Goal: Information Seeking & Learning: Learn about a topic

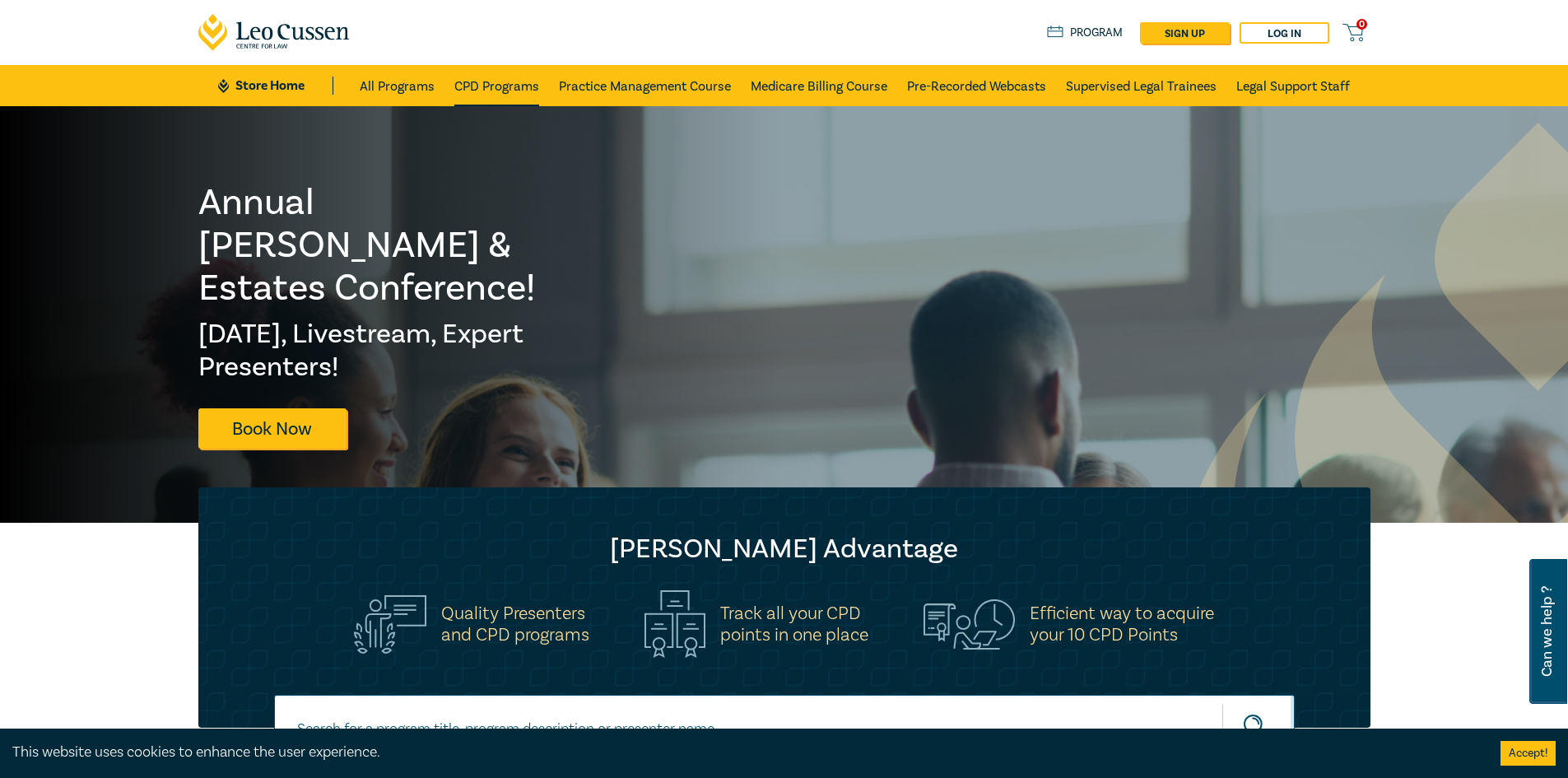
click at [499, 83] on link "CPD Programs" at bounding box center [496, 85] width 84 height 41
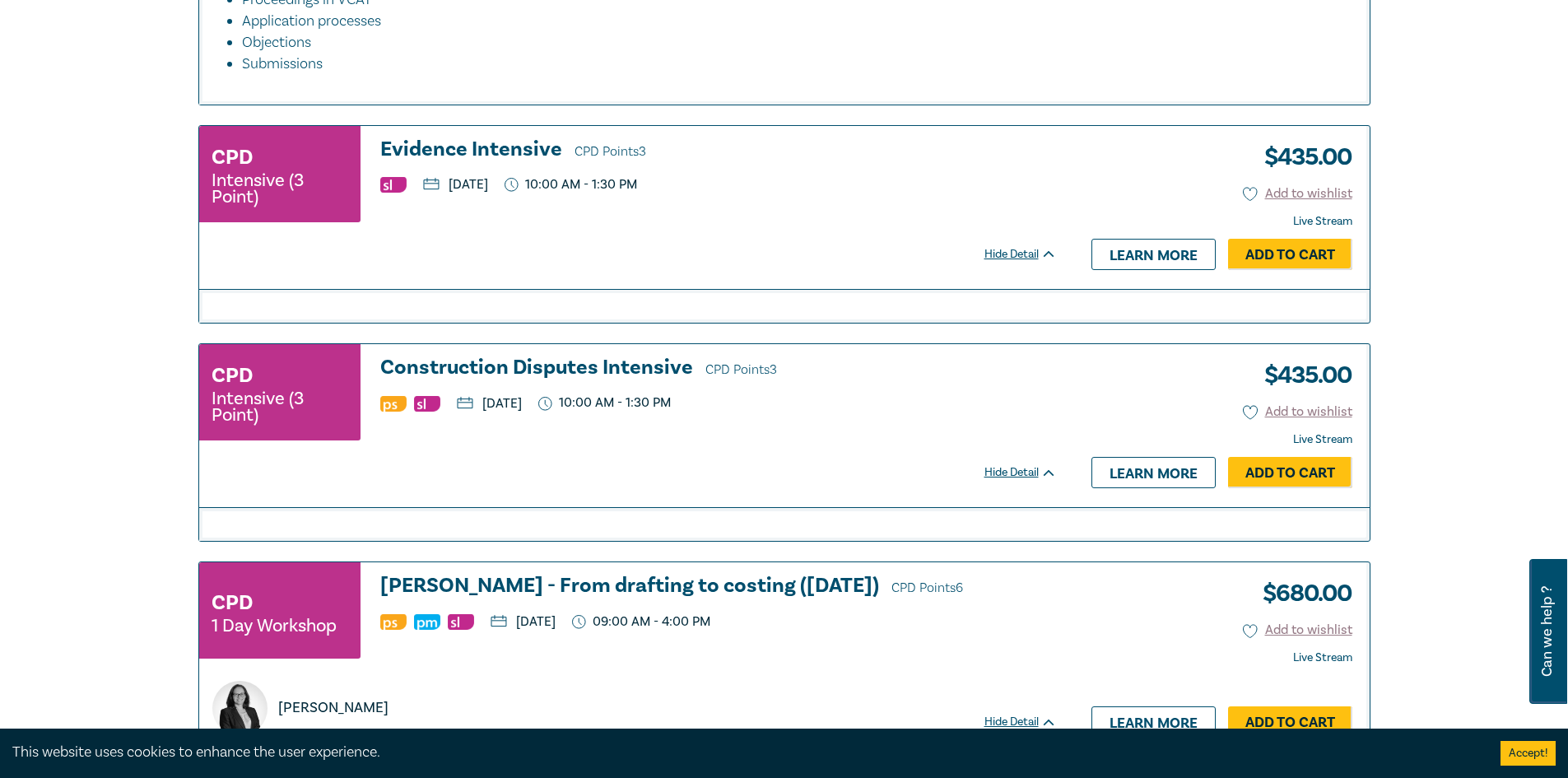
scroll to position [2684, 0]
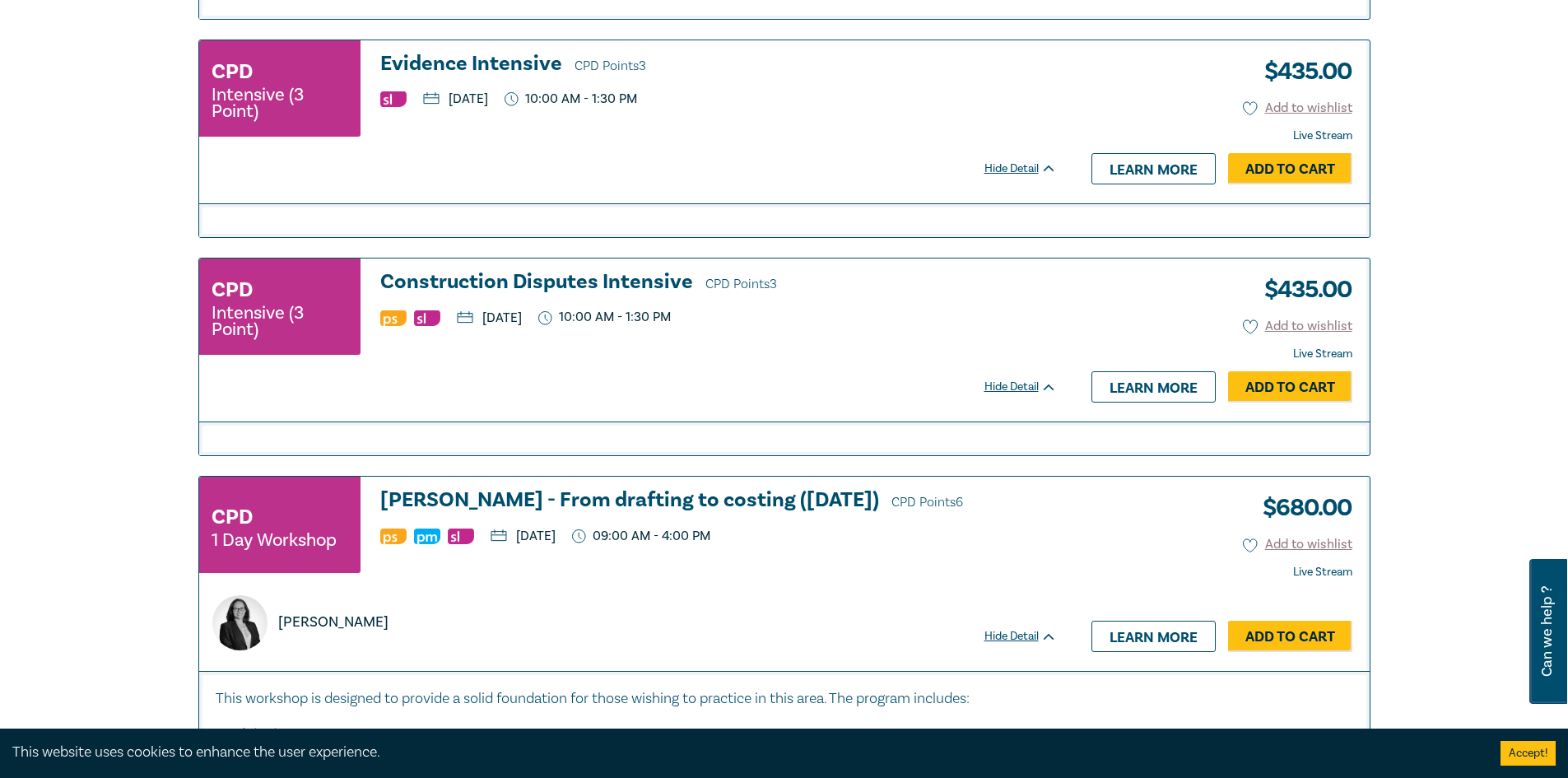
drag, startPoint x: 1559, startPoint y: 259, endPoint x: 1559, endPoint y: 295, distance: 36.0
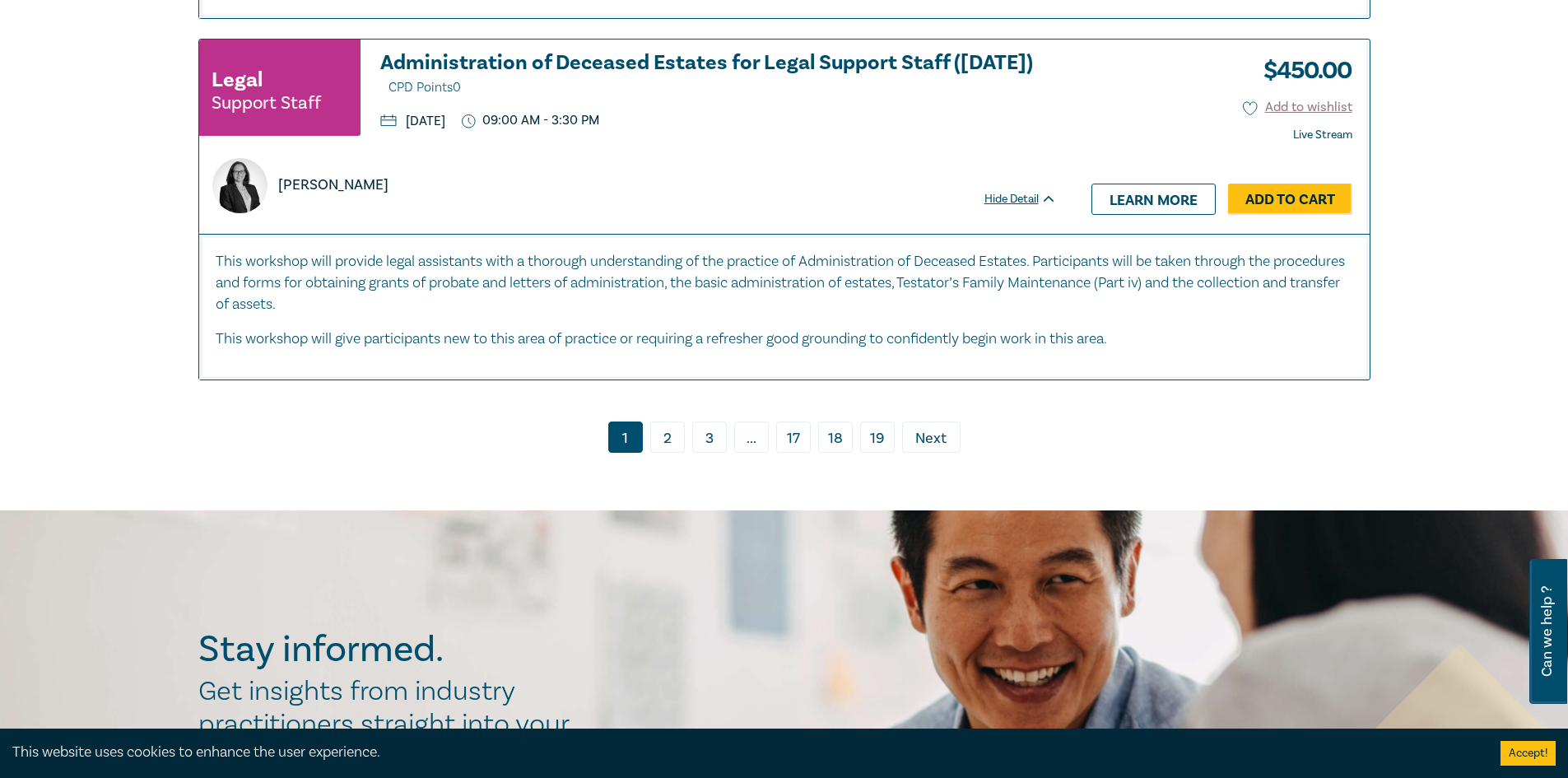
scroll to position [8116, 0]
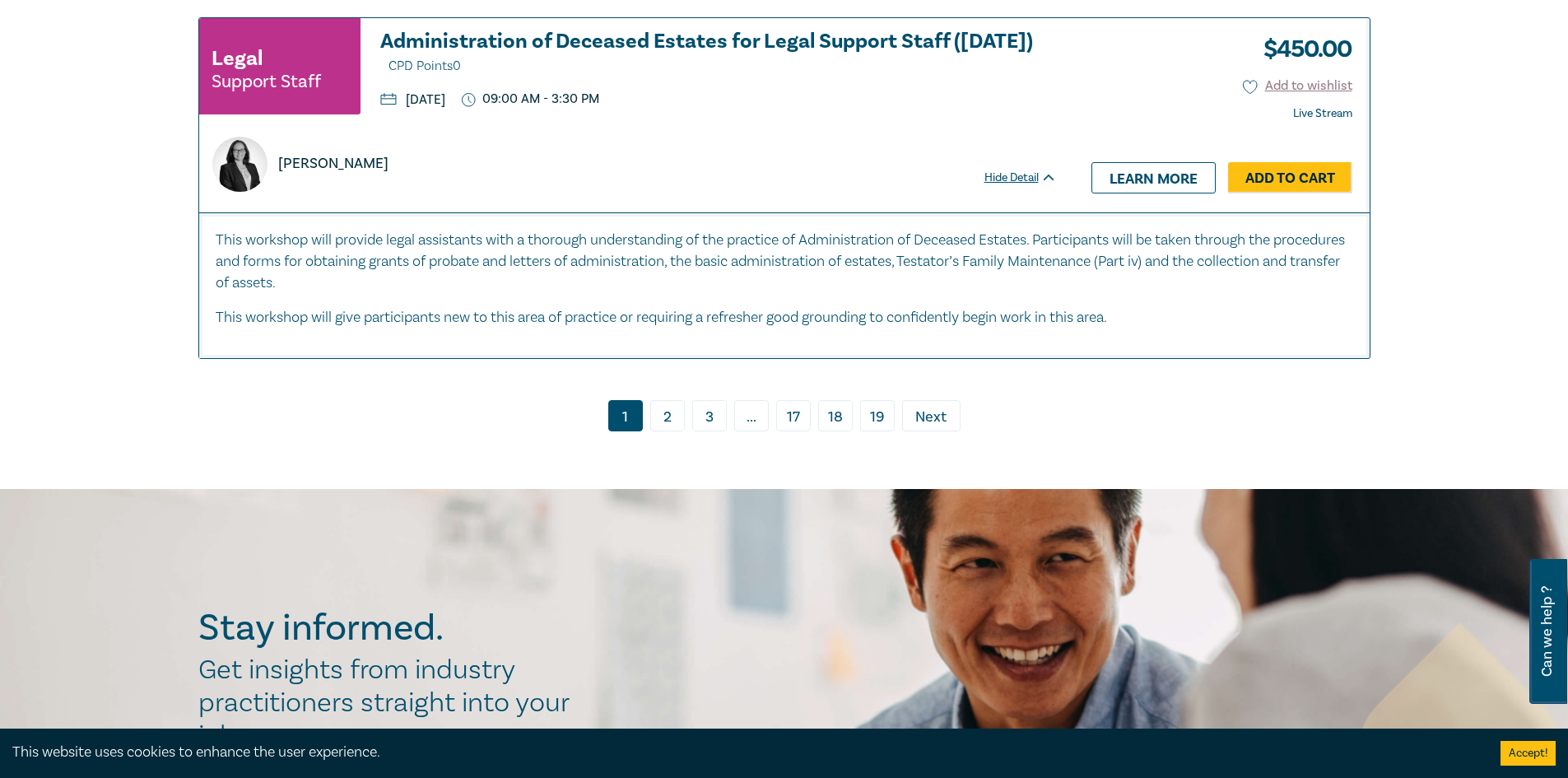
click at [675, 400] on link "2" at bounding box center [668, 415] width 35 height 32
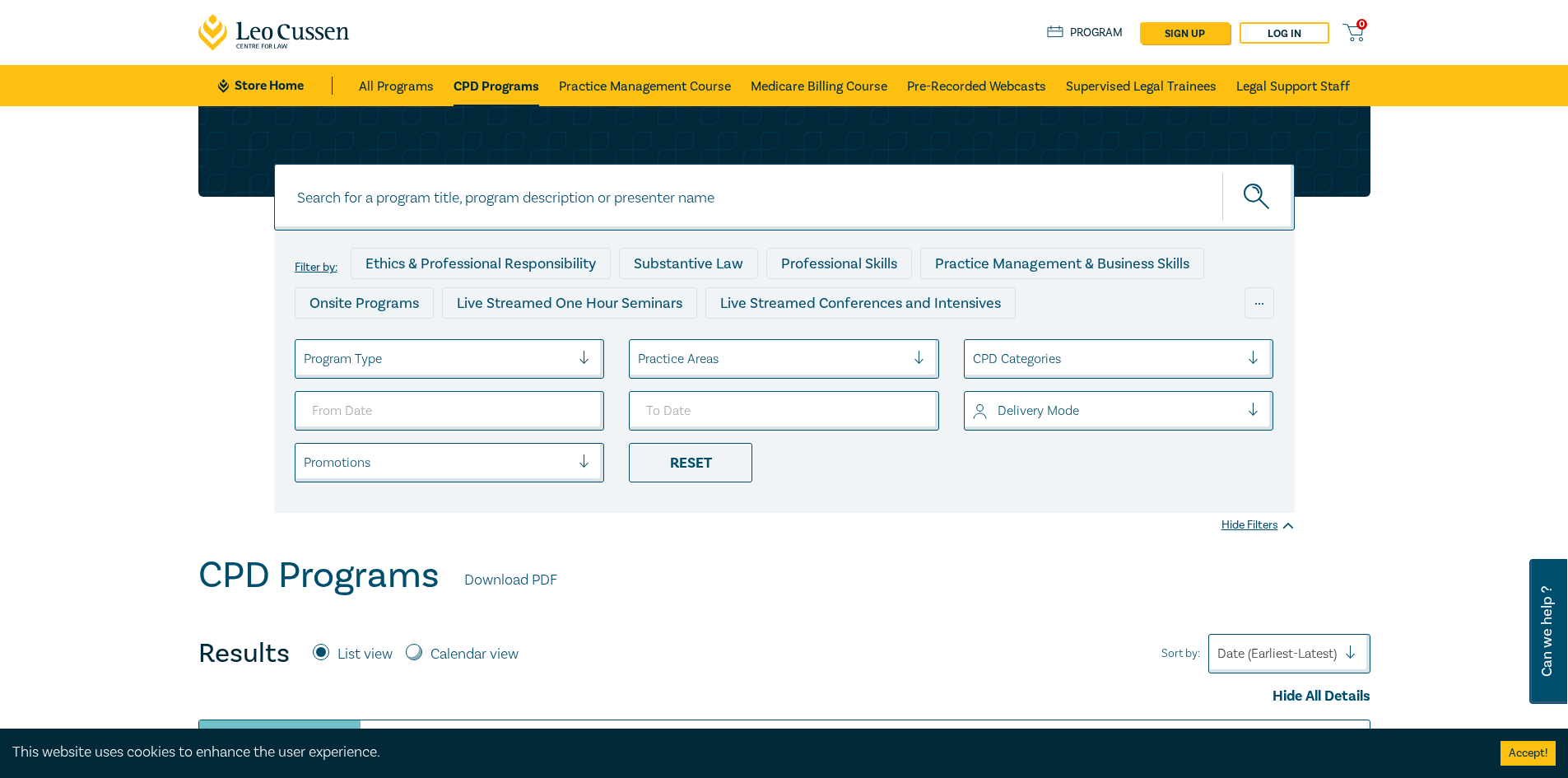
click at [522, 338] on div "Filter by: Ethics & Professional Responsibility Substantive Law Professional Sk…" at bounding box center [785, 371] width 1021 height 282
click at [523, 348] on div at bounding box center [437, 359] width 268 height 21
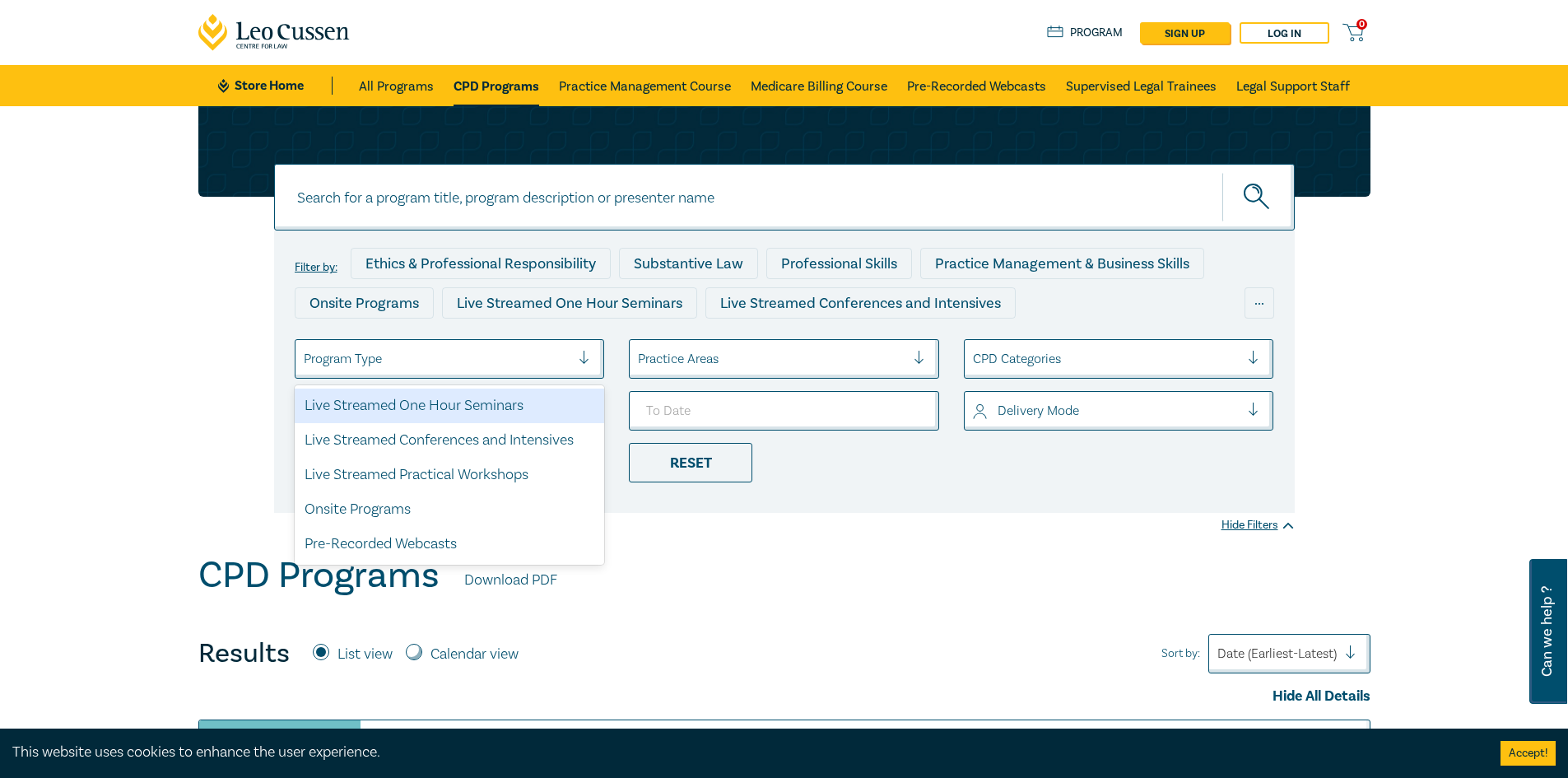
click at [660, 348] on div at bounding box center [772, 359] width 268 height 21
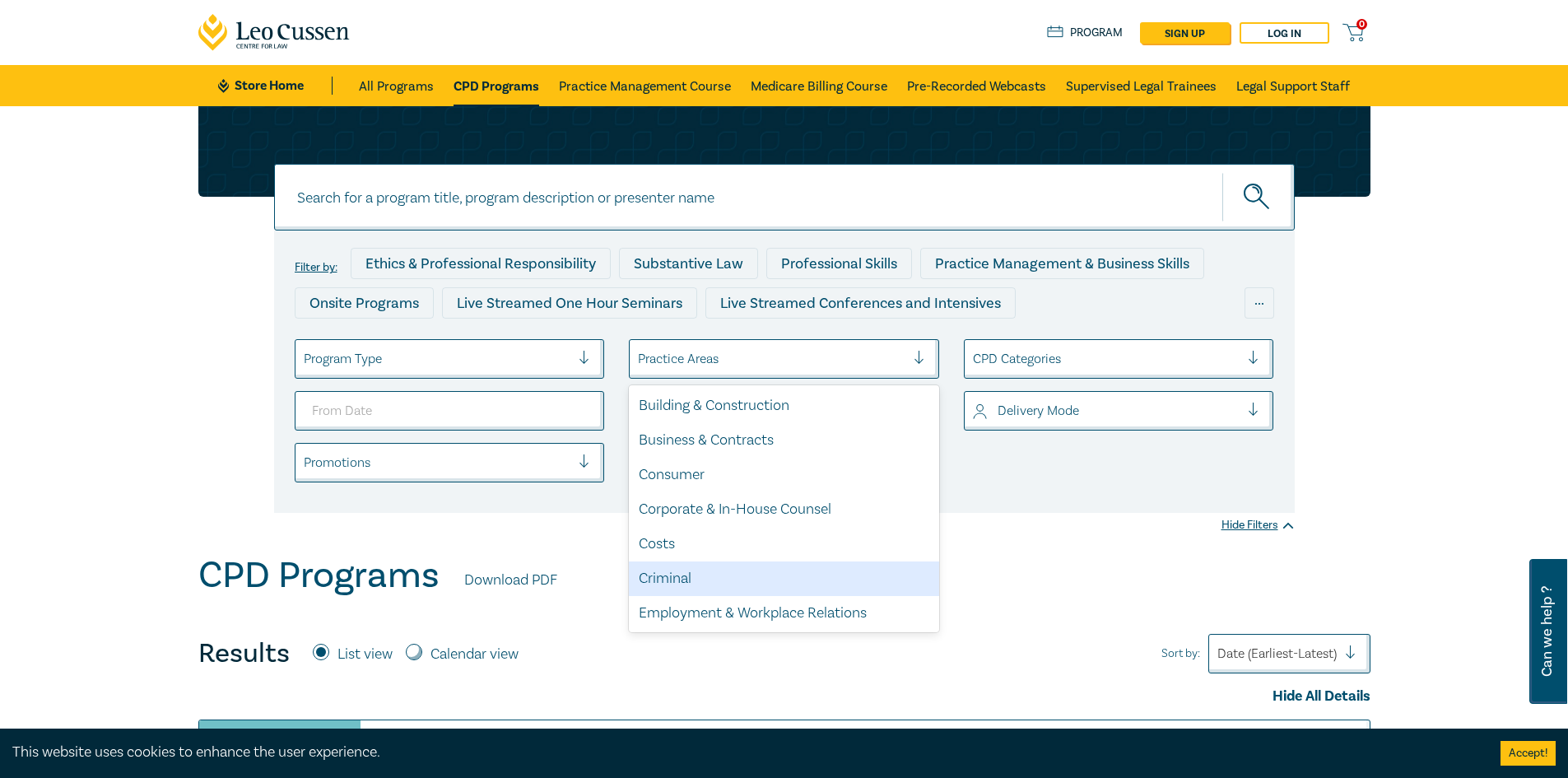
click at [673, 568] on div "Criminal" at bounding box center [783, 578] width 310 height 35
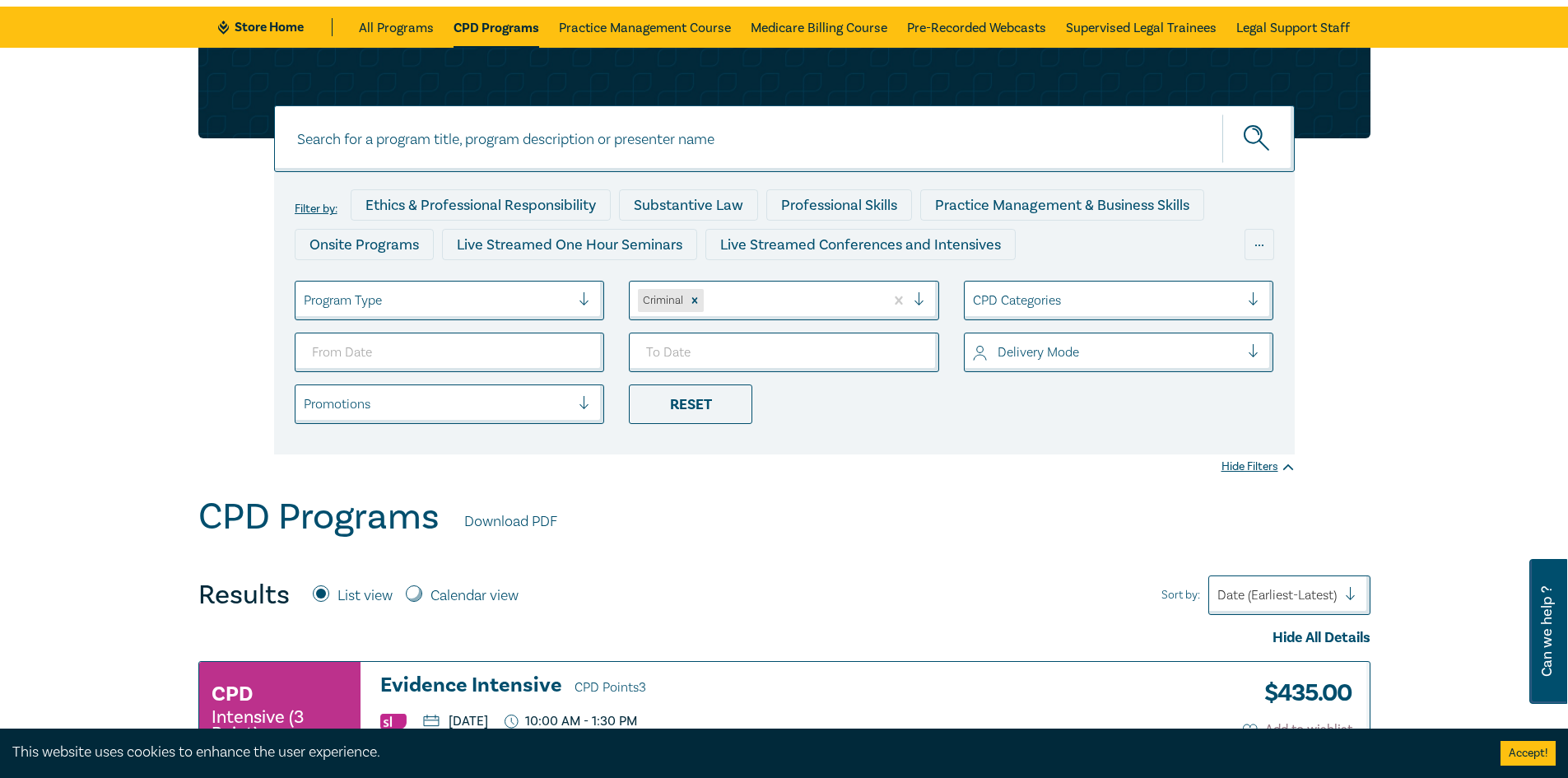
scroll to position [23, 0]
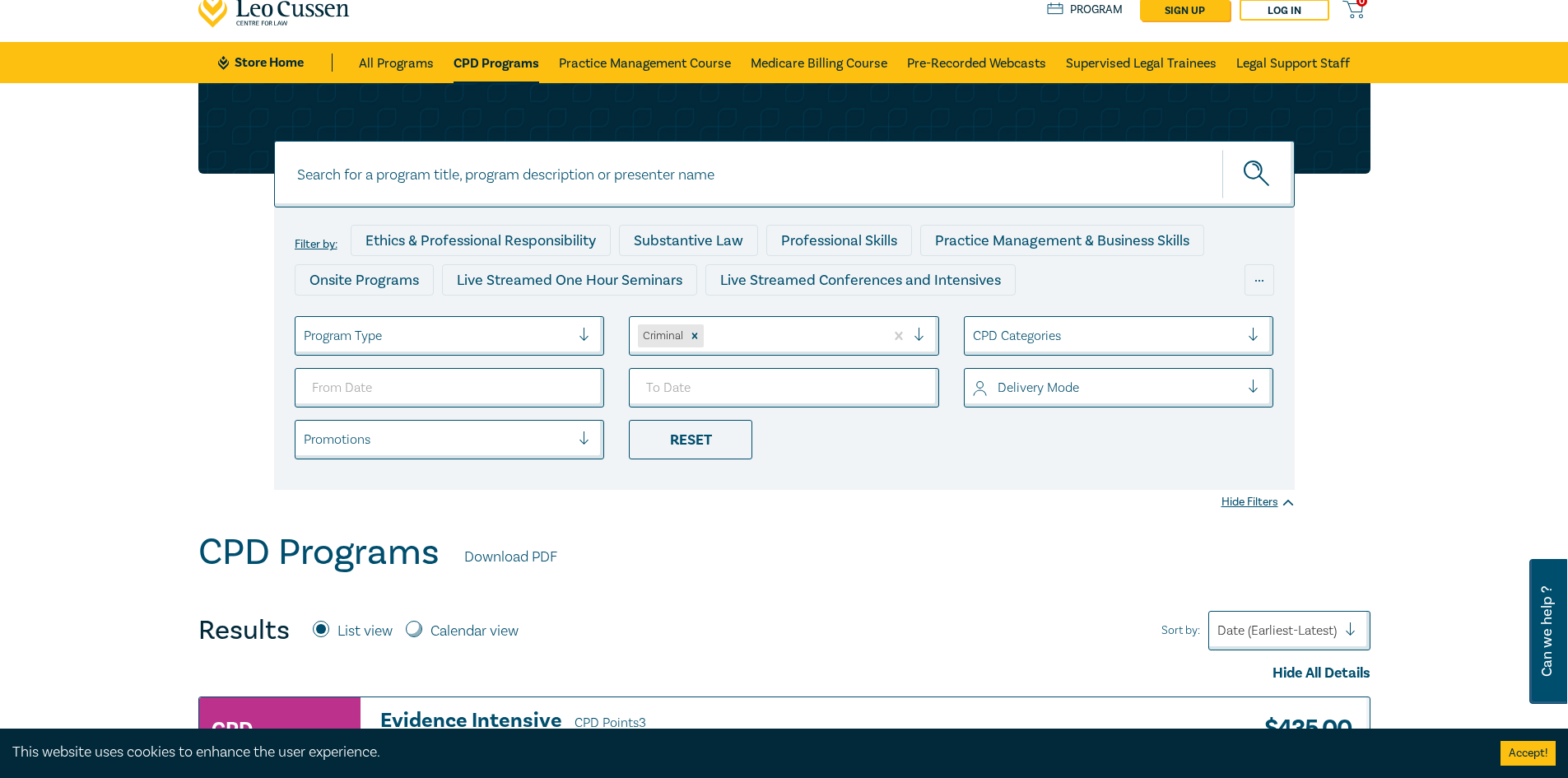
click at [1254, 168] on icon "submit" at bounding box center [1258, 175] width 29 height 29
click at [677, 439] on div "Reset" at bounding box center [690, 438] width 124 height 39
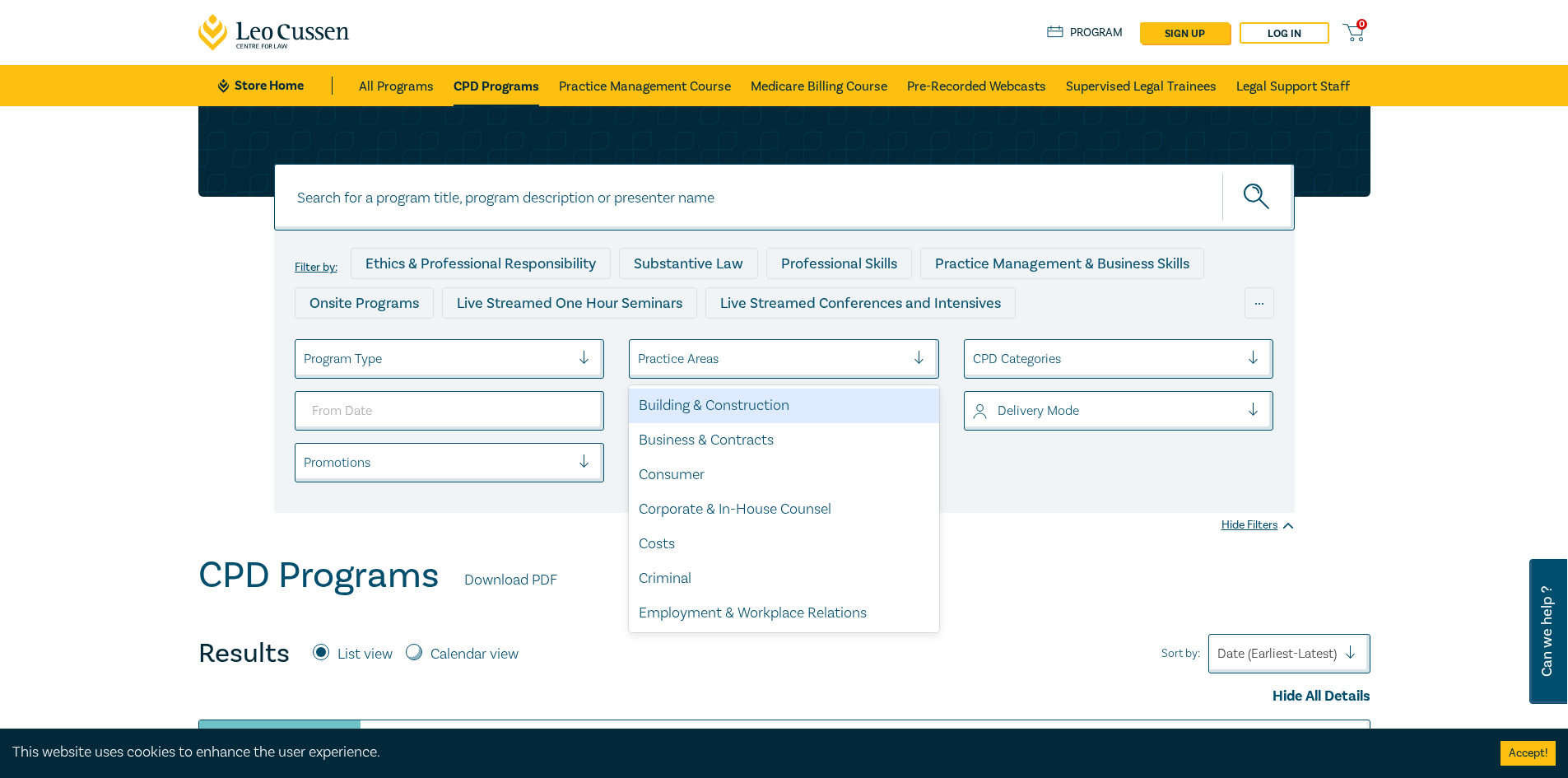
click at [841, 350] on div at bounding box center [772, 359] width 268 height 21
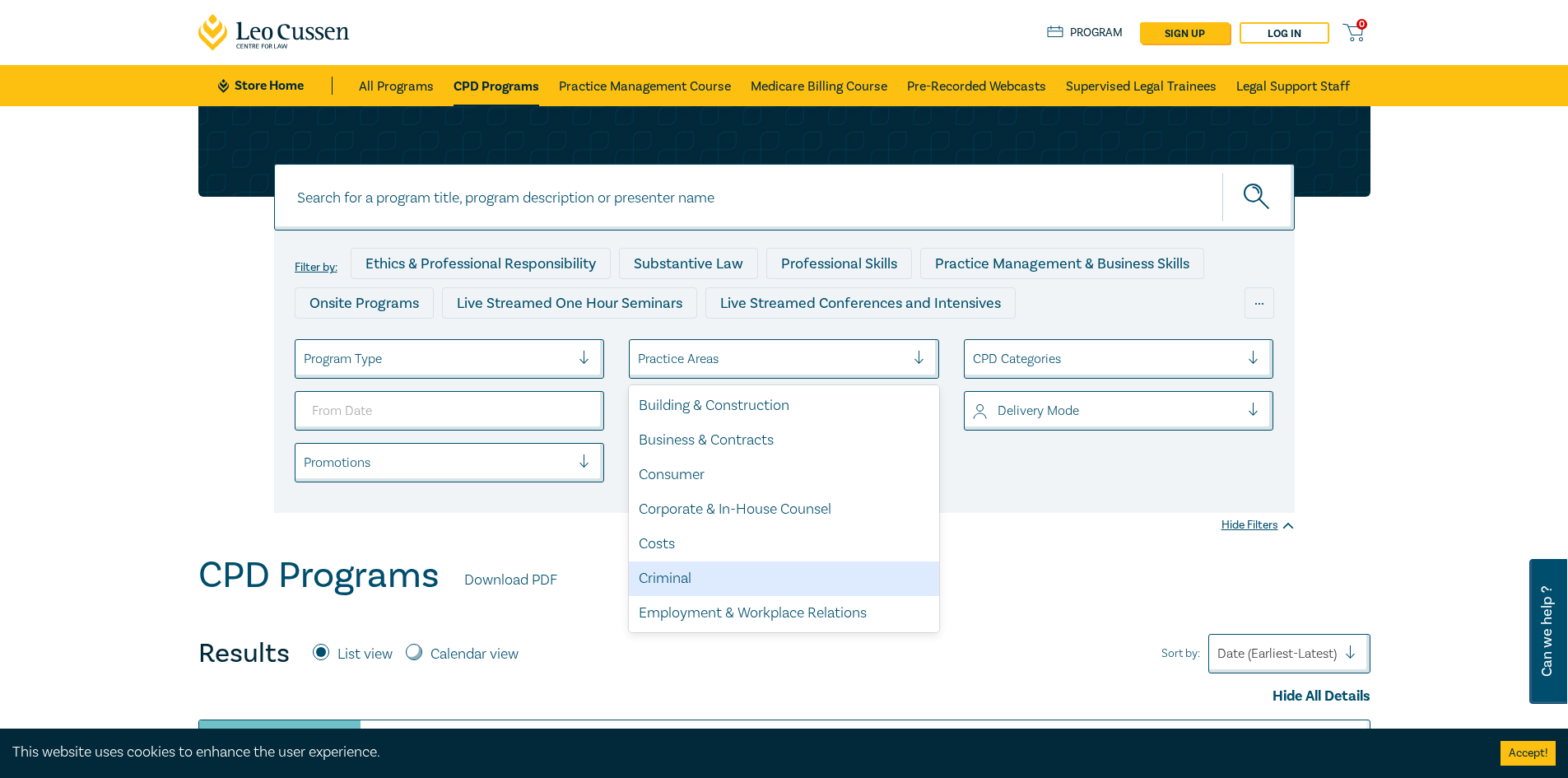
click at [700, 570] on div "Criminal" at bounding box center [783, 578] width 310 height 35
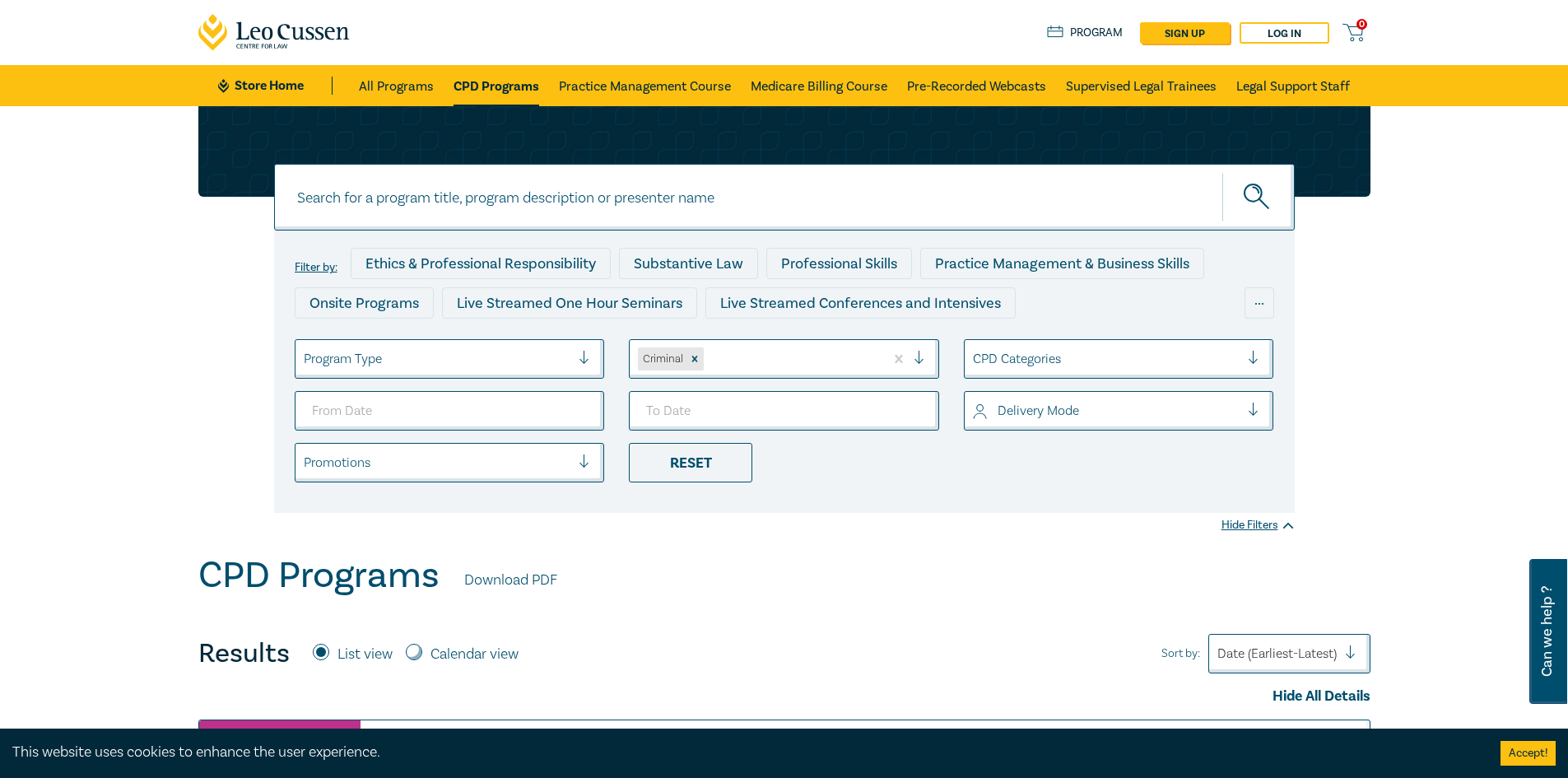
click at [1260, 178] on button "submit" at bounding box center [1258, 197] width 72 height 50
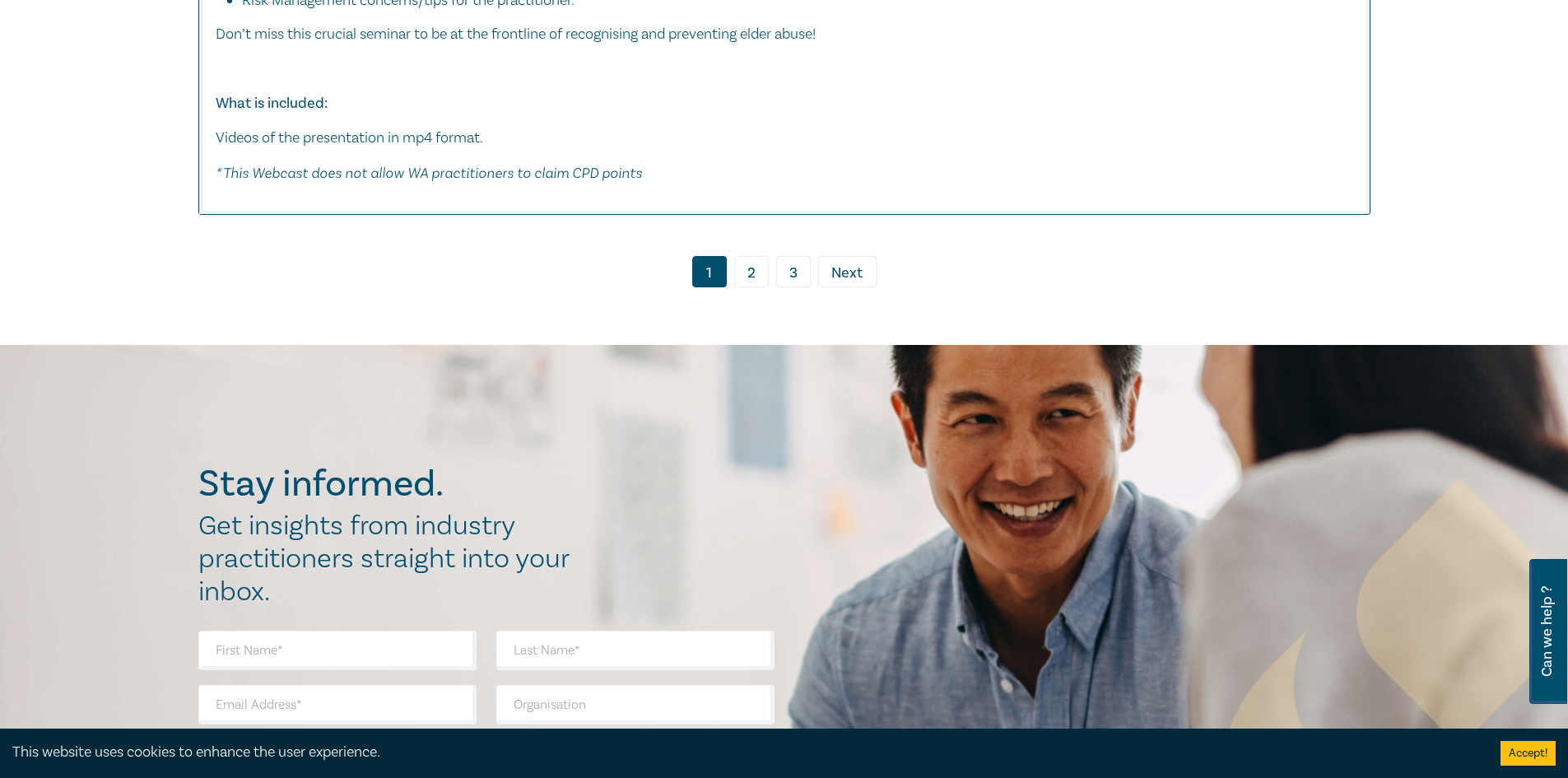
scroll to position [9249, 0]
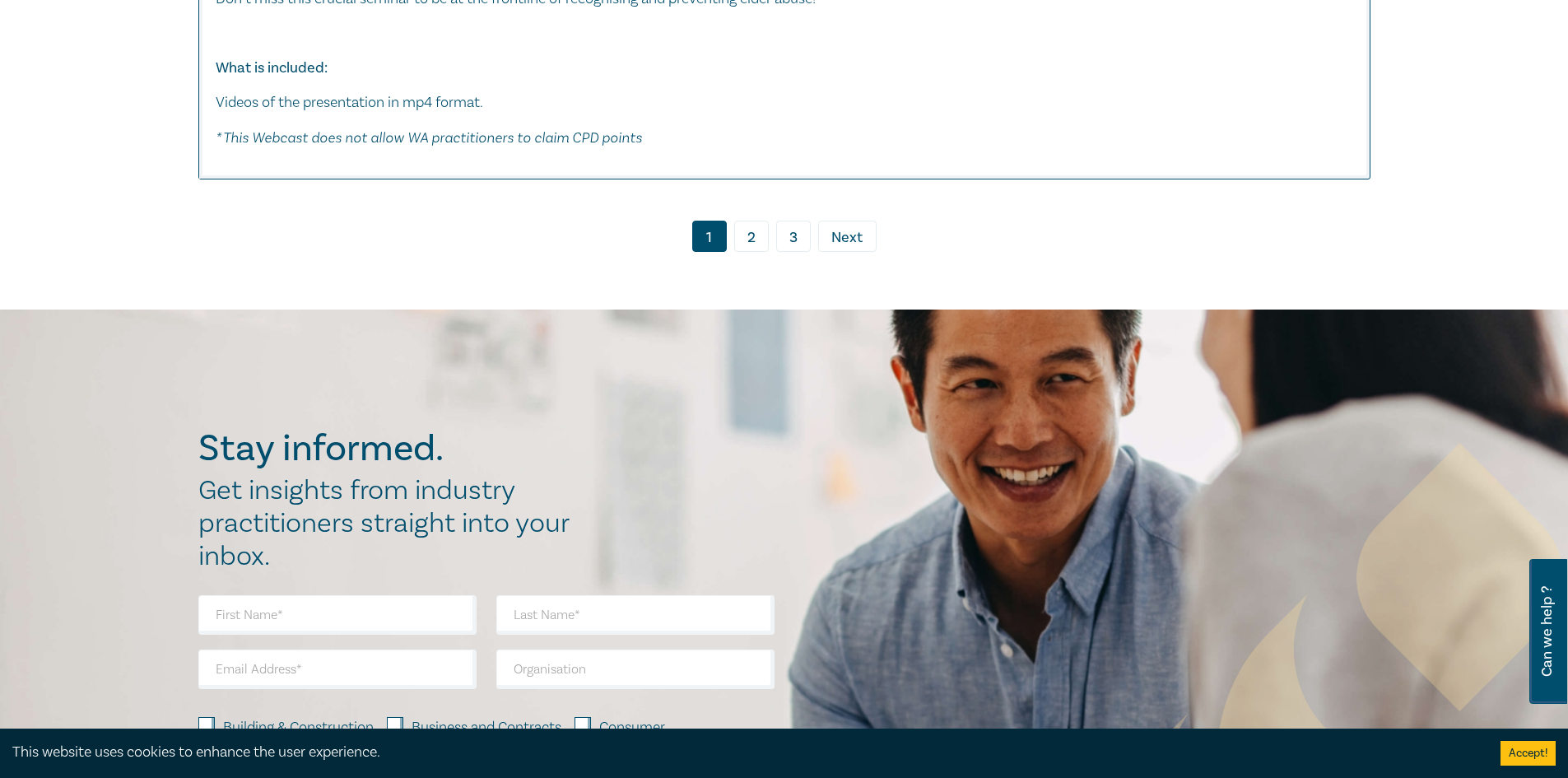
click at [852, 227] on span "Next" at bounding box center [846, 238] width 32 height 21
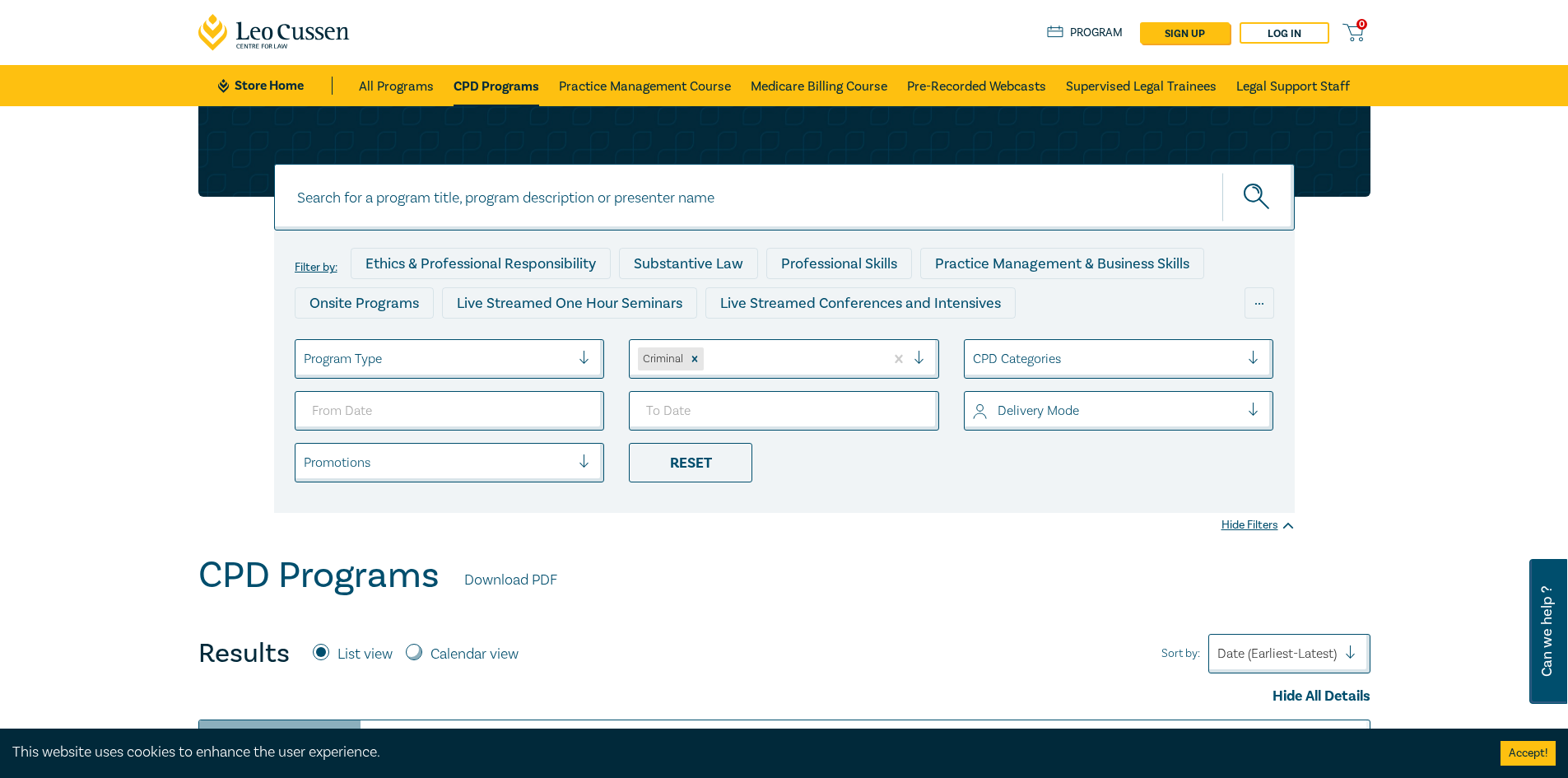
drag, startPoint x: 1576, startPoint y: 48, endPoint x: 1154, endPoint y: 205, distance: 450.3
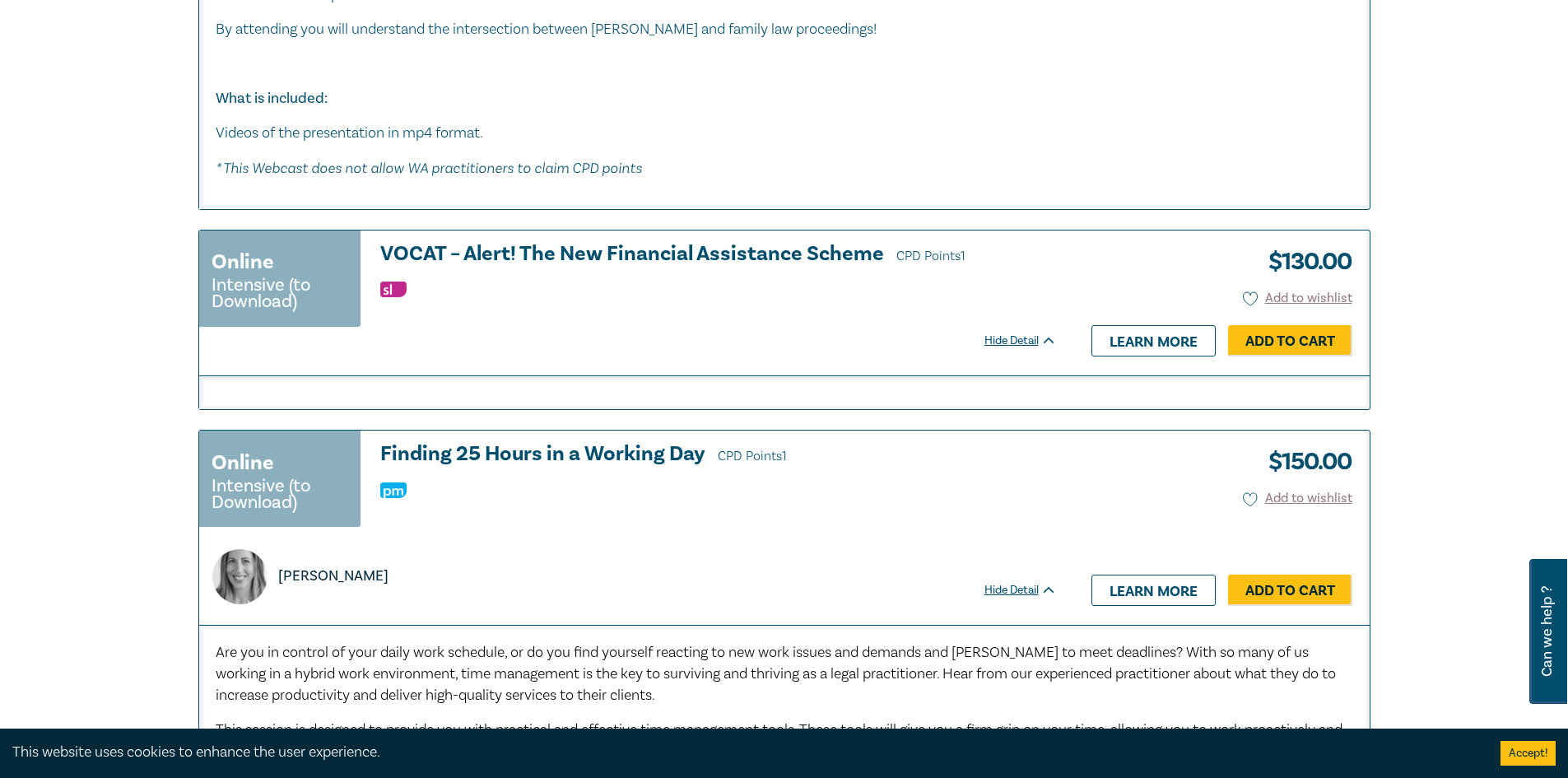
scroll to position [6949, 0]
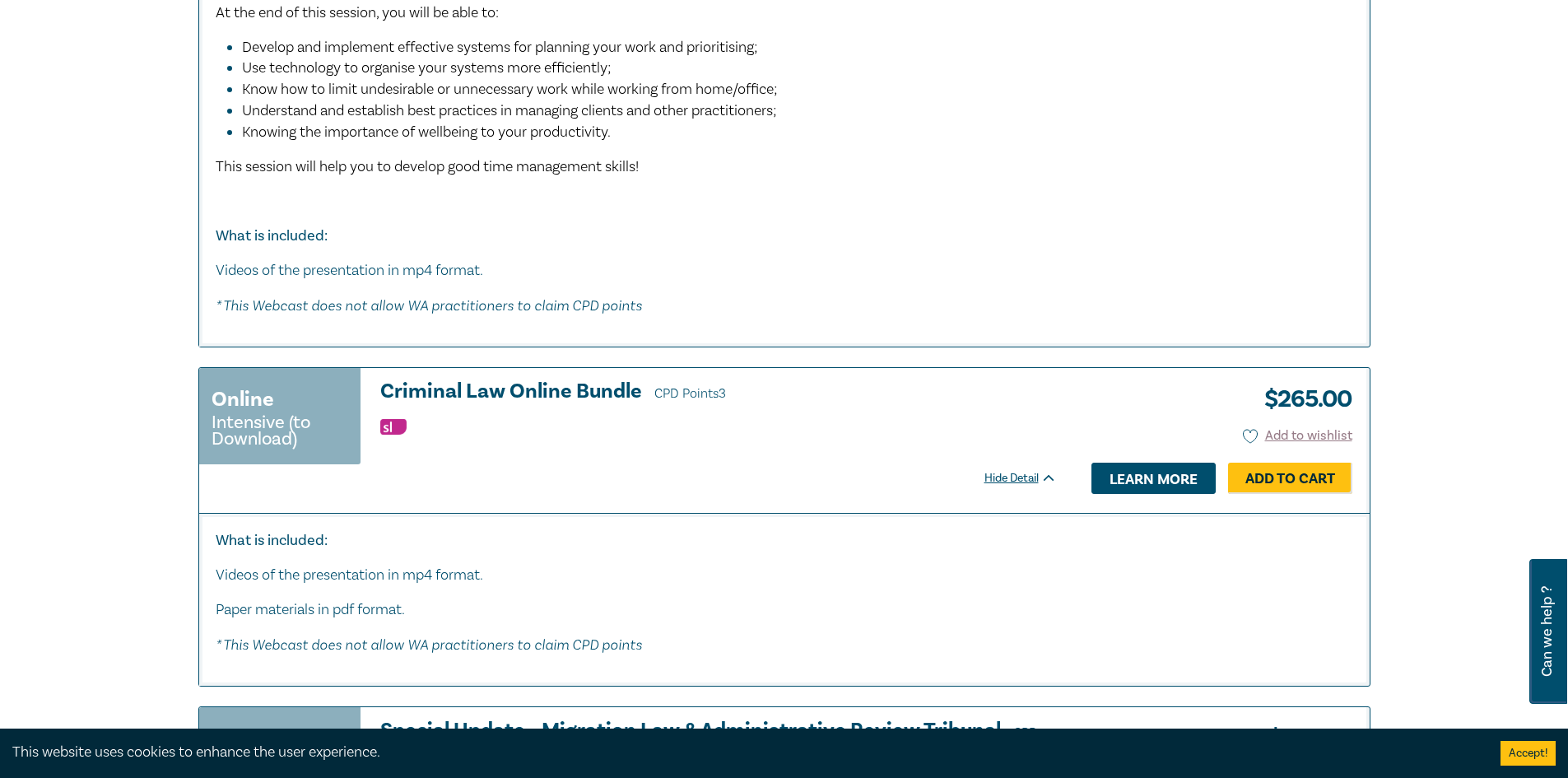
click at [1152, 477] on link "Learn more" at bounding box center [1153, 478] width 125 height 32
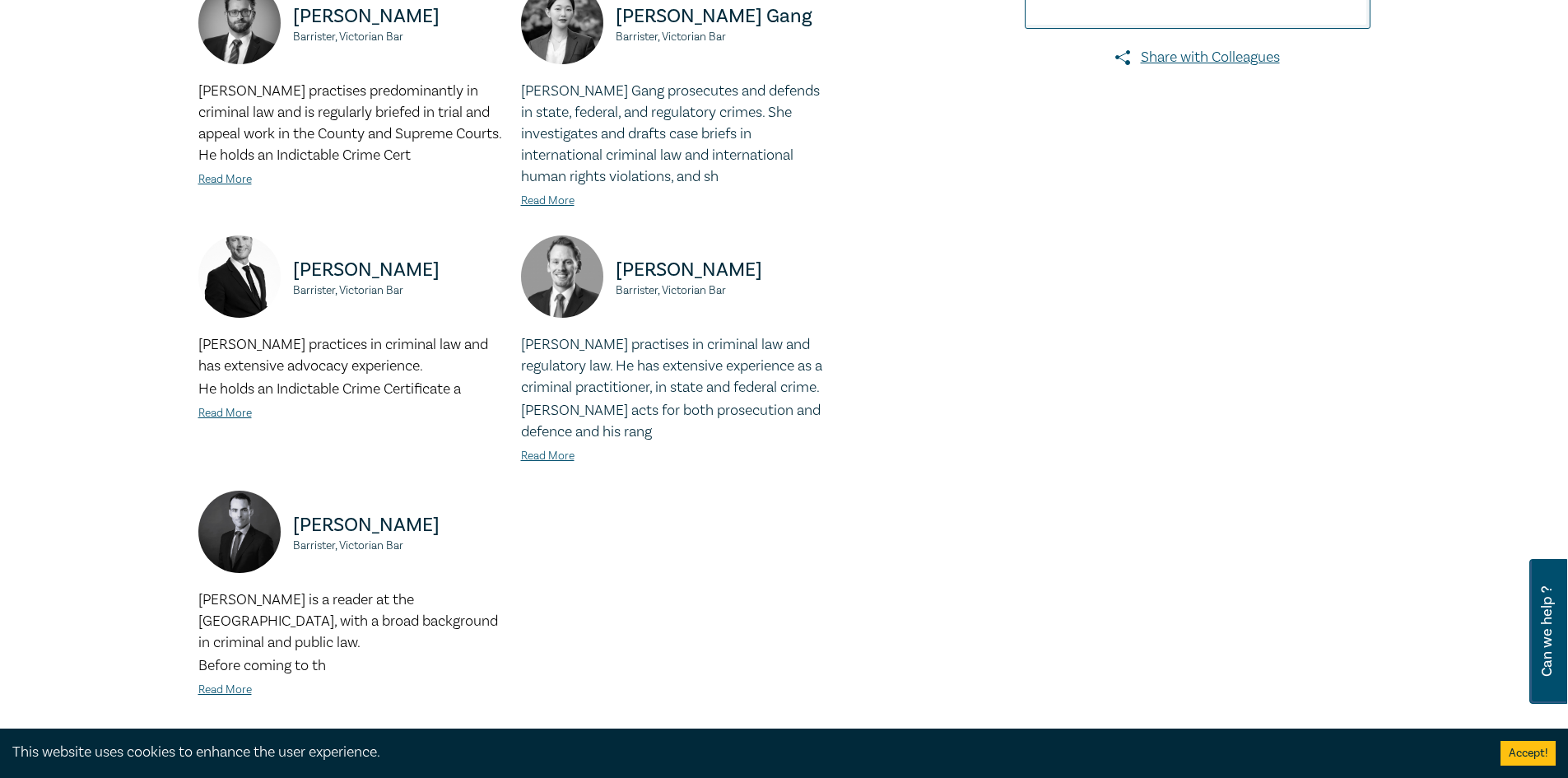
scroll to position [671, 0]
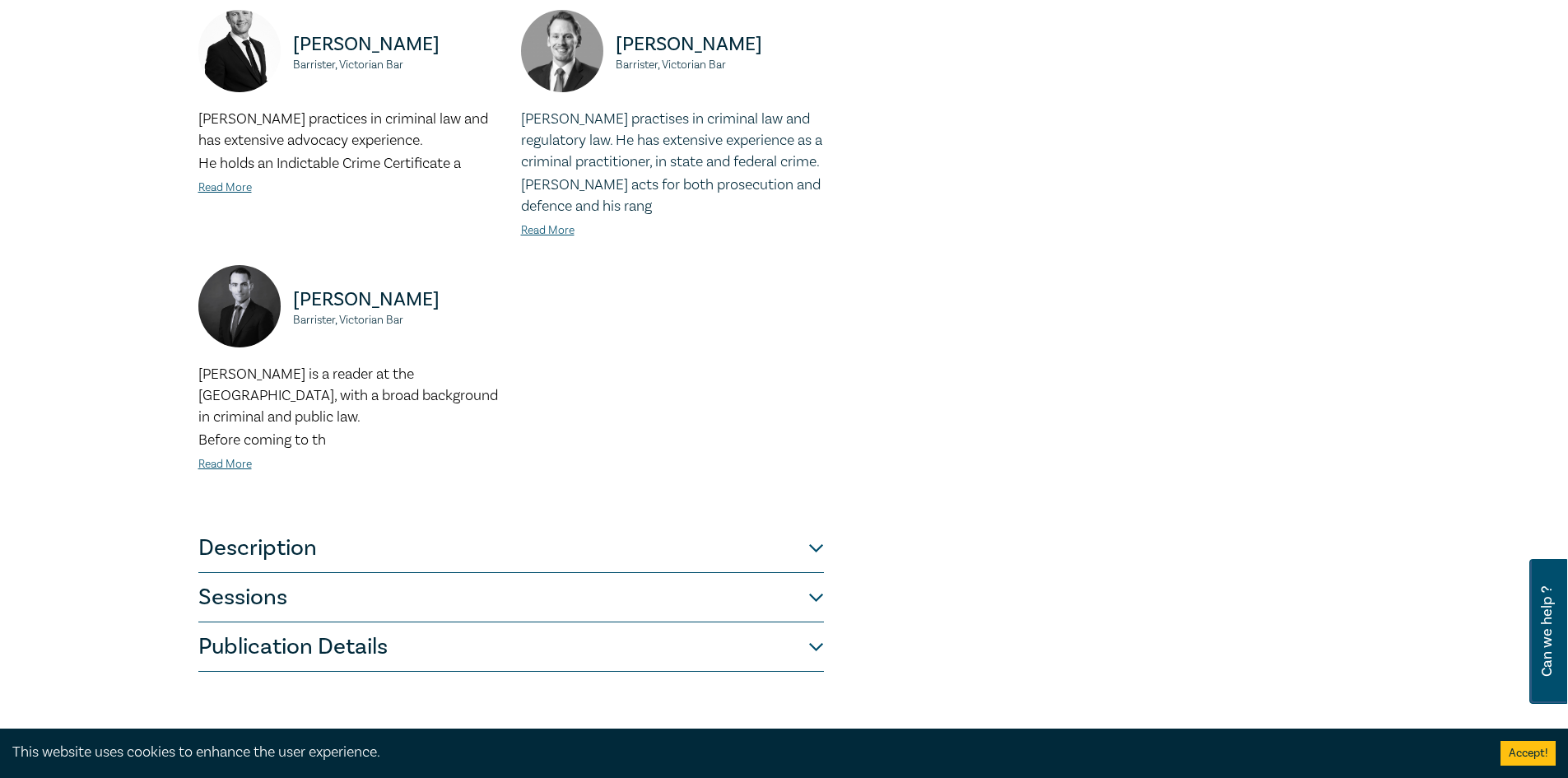
click at [799, 523] on button "Description" at bounding box center [511, 547] width 626 height 49
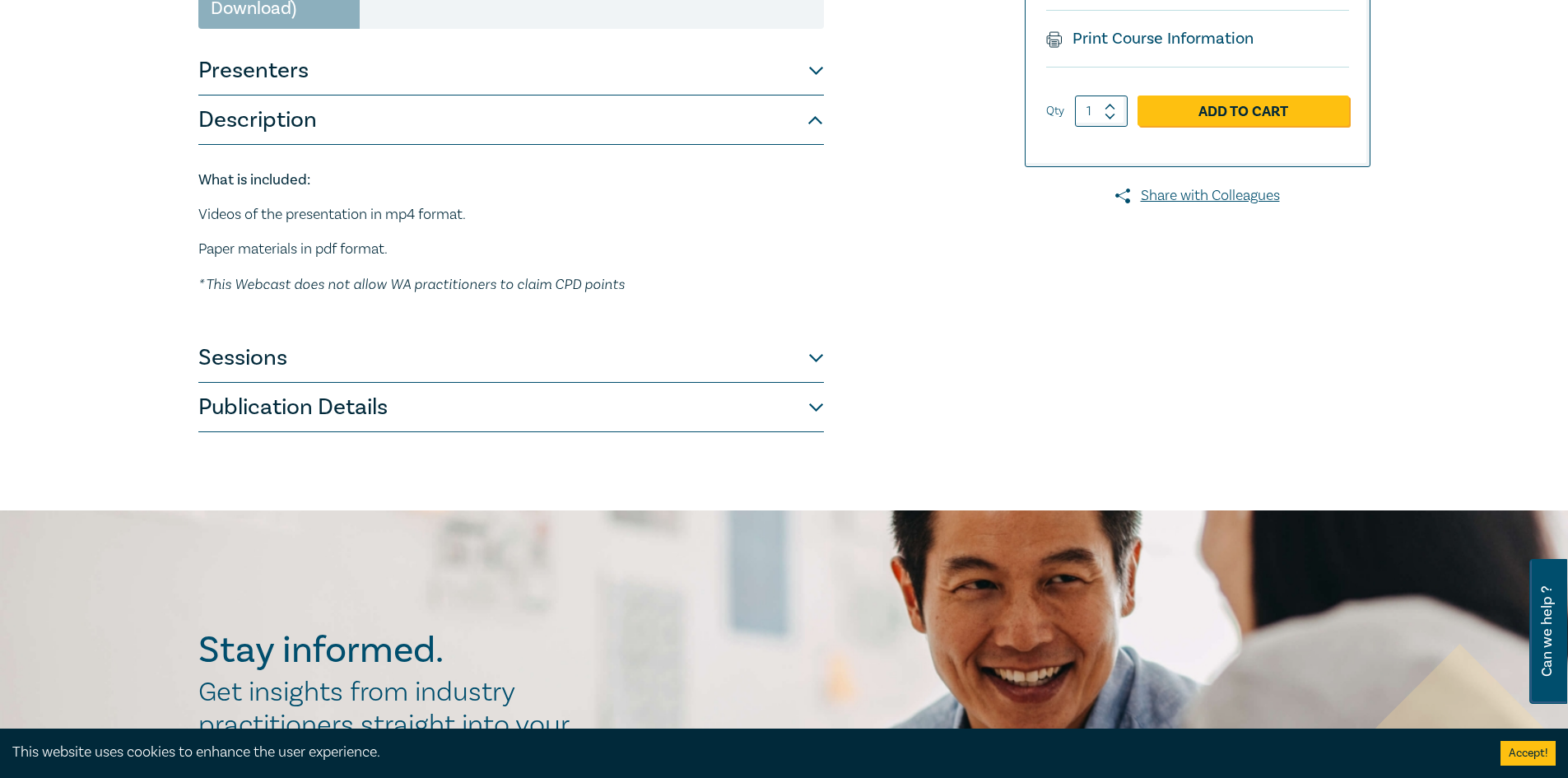
scroll to position [170, 0]
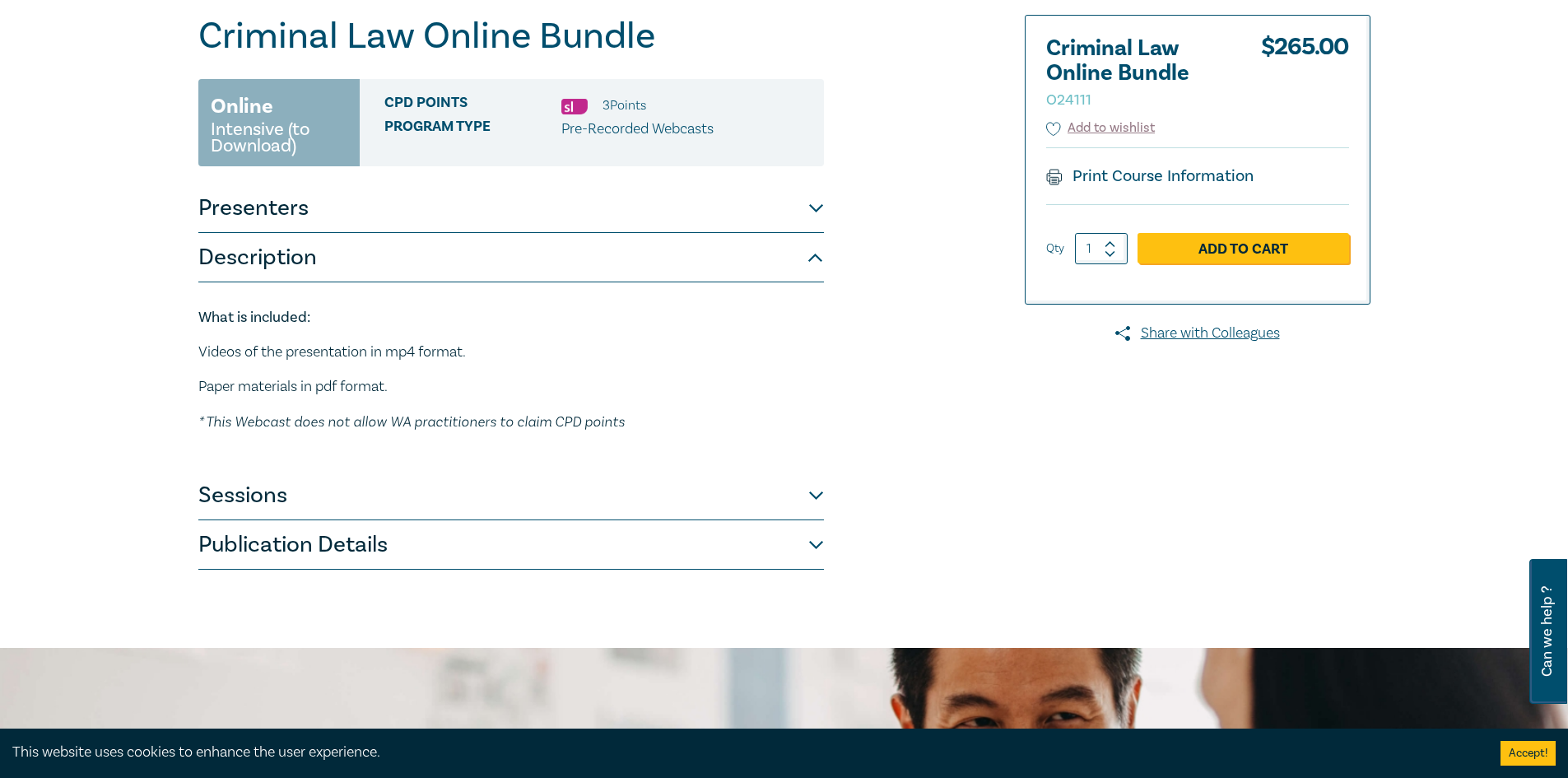
click at [815, 482] on button "Sessions" at bounding box center [511, 495] width 626 height 49
